Goal: Task Accomplishment & Management: Use online tool/utility

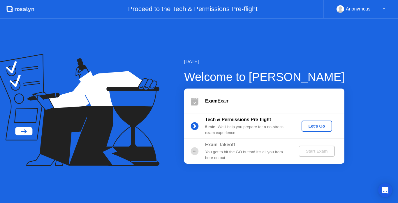
click at [310, 126] on div "Let's Go" at bounding box center [317, 126] width 26 height 5
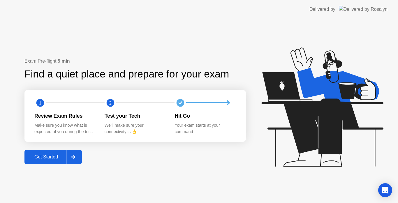
click at [52, 157] on div "Get Started" at bounding box center [46, 156] width 40 height 5
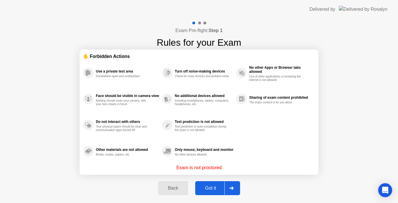
click at [220, 187] on div "Got it" at bounding box center [210, 187] width 27 height 5
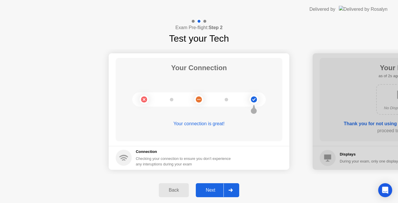
click at [213, 194] on button "Next" at bounding box center [217, 190] width 43 height 14
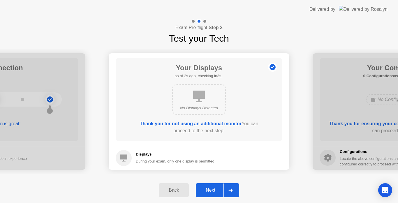
click at [213, 194] on button "Next" at bounding box center [217, 190] width 43 height 14
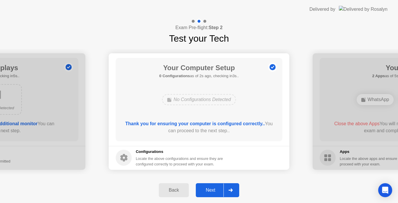
click at [213, 194] on button "Next" at bounding box center [217, 190] width 43 height 14
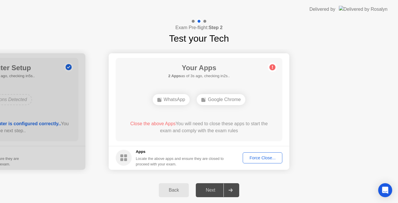
click at [256, 160] on div "Force Close..." at bounding box center [263, 157] width 36 height 5
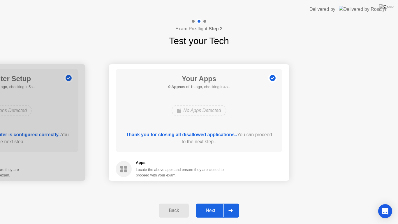
click at [210, 203] on div "Next" at bounding box center [210, 210] width 26 height 5
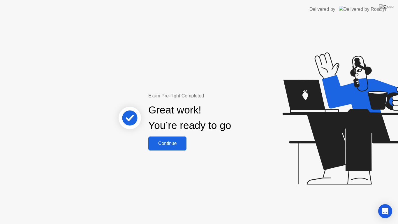
click at [170, 142] on div "Continue" at bounding box center [167, 143] width 35 height 5
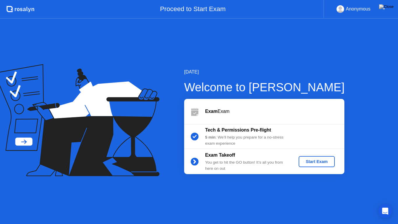
click at [308, 163] on div "Start Exam" at bounding box center [316, 161] width 31 height 5
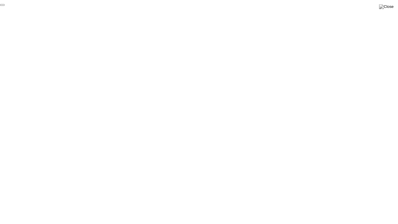
click div "End Proctoring Session"
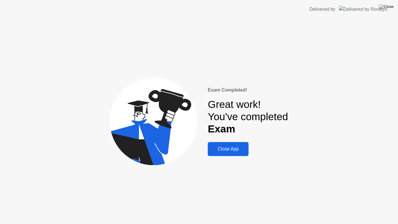
click at [220, 148] on div "Close App" at bounding box center [227, 148] width 37 height 5
